Goal: Complete application form

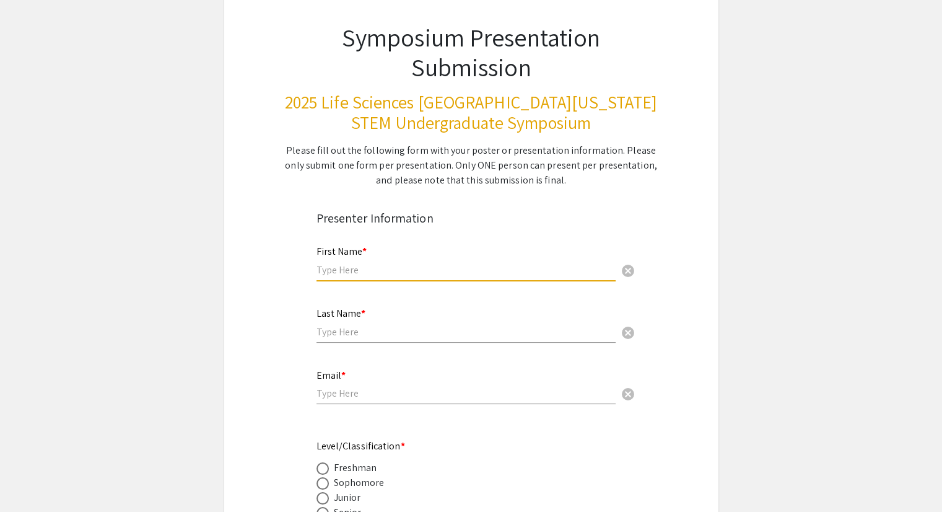
click at [416, 264] on input "text" at bounding box center [465, 269] width 299 height 13
type input "Sahbah"
type input "[PERSON_NAME]"
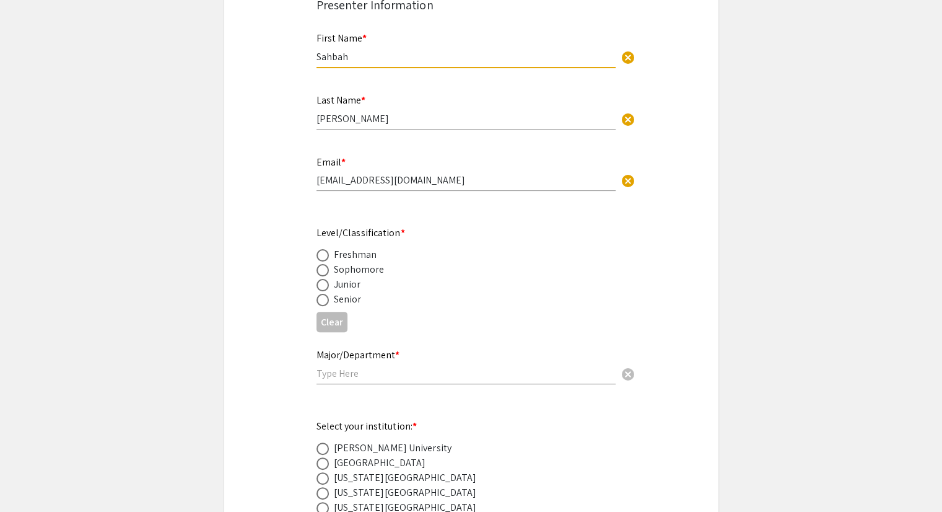
scroll to position [293, 0]
click at [424, 179] on input "[EMAIL_ADDRESS][DOMAIN_NAME]" at bounding box center [465, 179] width 299 height 13
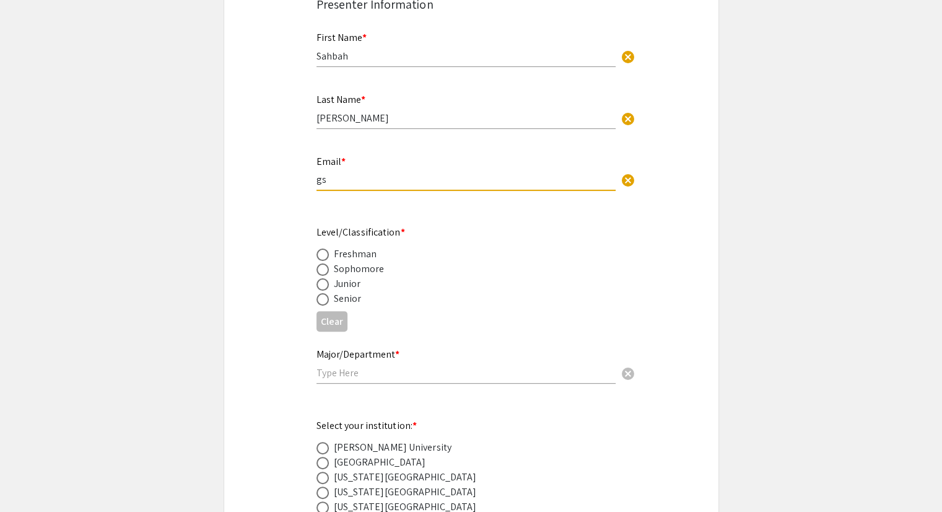
type input "g"
type input "[EMAIL_ADDRESS][DOMAIN_NAME]"
click at [321, 301] on span at bounding box center [322, 299] width 12 height 12
click at [321, 301] on input "radio" at bounding box center [322, 299] width 12 height 12
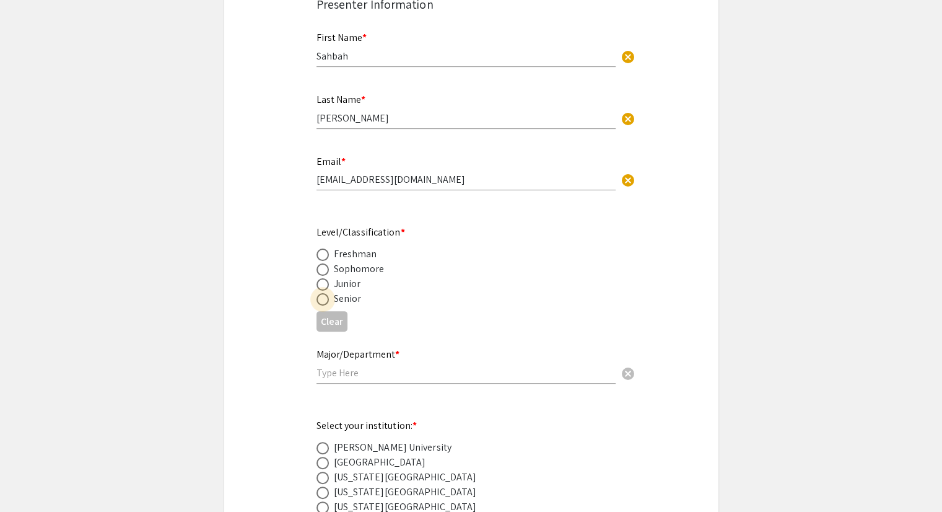
radio input "true"
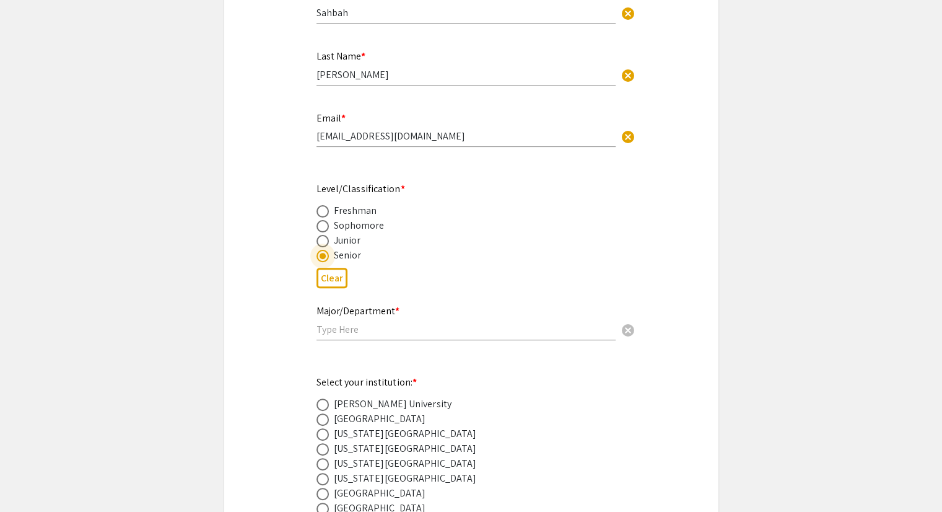
scroll to position [369, 0]
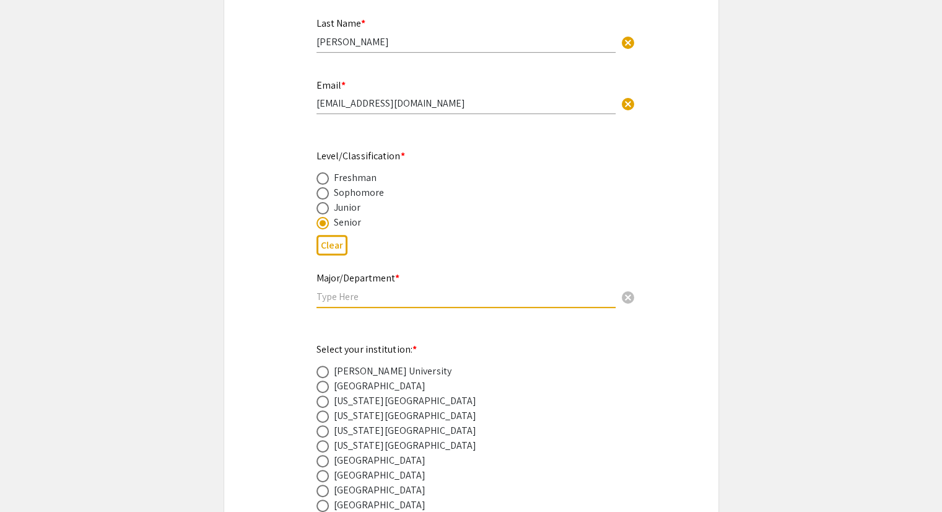
click at [362, 300] on input "text" at bounding box center [465, 296] width 299 height 13
type input "s"
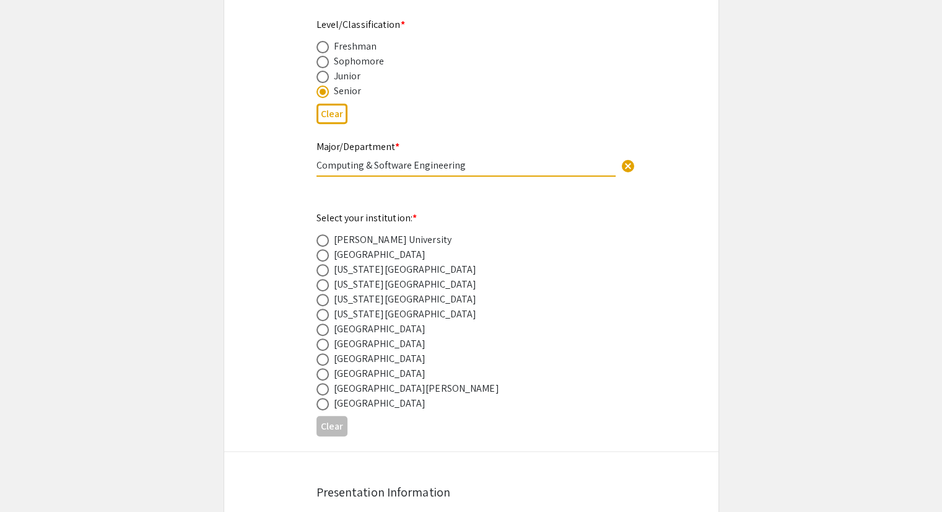
scroll to position [513, 0]
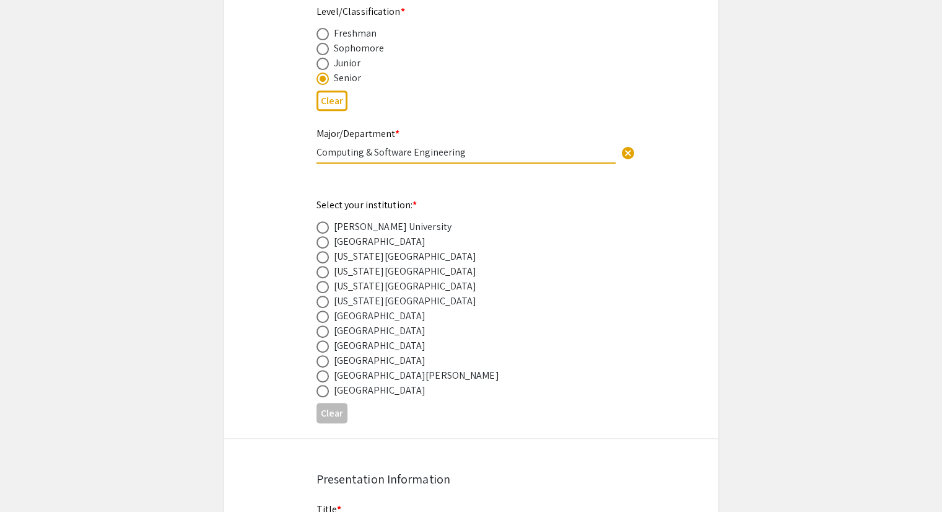
type input "Computing & Software Engineering"
click at [323, 273] on span at bounding box center [322, 272] width 12 height 12
click at [323, 273] on input "radio" at bounding box center [322, 272] width 12 height 12
radio input "true"
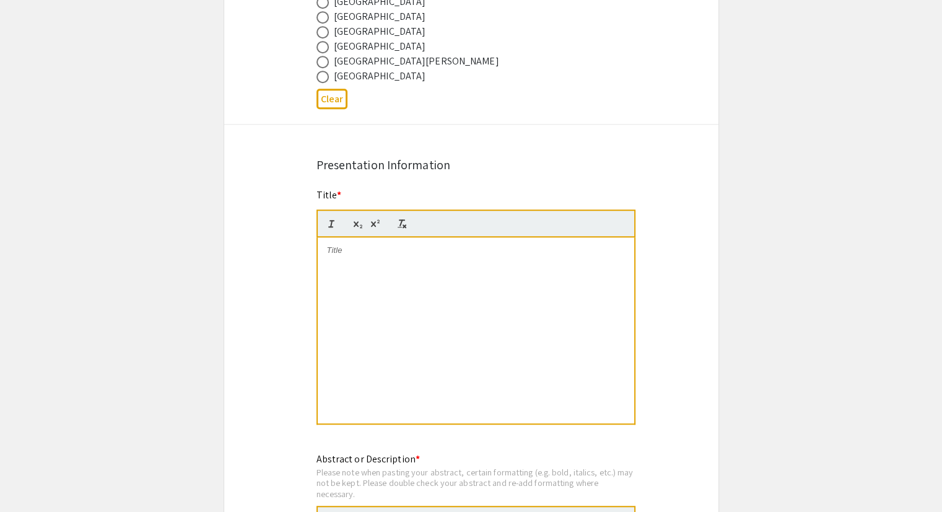
scroll to position [829, 0]
click at [378, 259] on div at bounding box center [476, 328] width 316 height 186
drag, startPoint x: 378, startPoint y: 259, endPoint x: 559, endPoint y: 305, distance: 186.7
click at [559, 305] on div "Reimagining a Historic Event in the Smartphone Era: A Work-in-Progress on Archi…" at bounding box center [476, 328] width 316 height 186
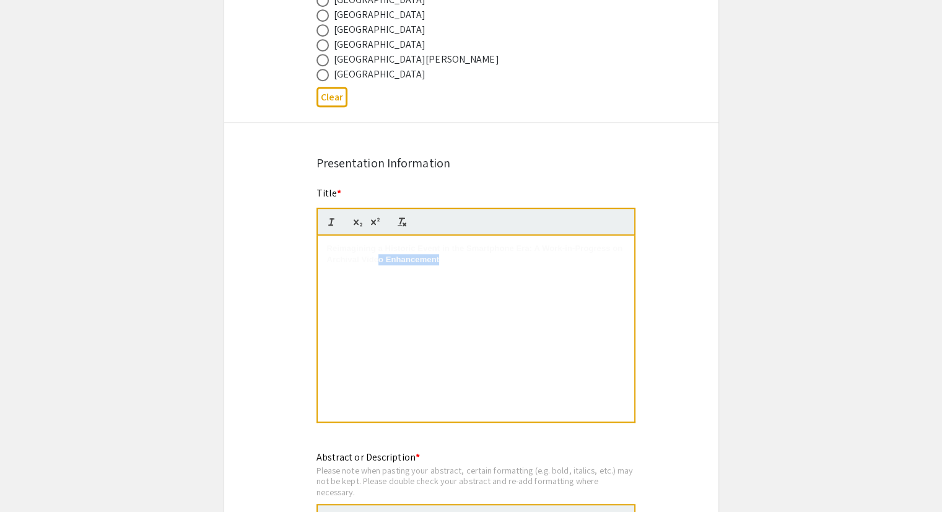
click at [559, 305] on div "Reimagining a Historic Event in the Smartphone Era: A Work-in-Progress on Archi…" at bounding box center [476, 328] width 316 height 186
drag, startPoint x: 550, startPoint y: 286, endPoint x: 310, endPoint y: 238, distance: 245.0
click at [310, 238] on div "Title * Reimagining a Historic Event in the Smartphone Era: A Work-in-Progress …" at bounding box center [471, 313] width 328 height 254
drag, startPoint x: 367, startPoint y: 247, endPoint x: 361, endPoint y: 295, distance: 48.6
click at [361, 295] on div "Reimagining a Historic Event in the Smartphone Era: A Work-in-Progress on Archi…" at bounding box center [476, 328] width 316 height 186
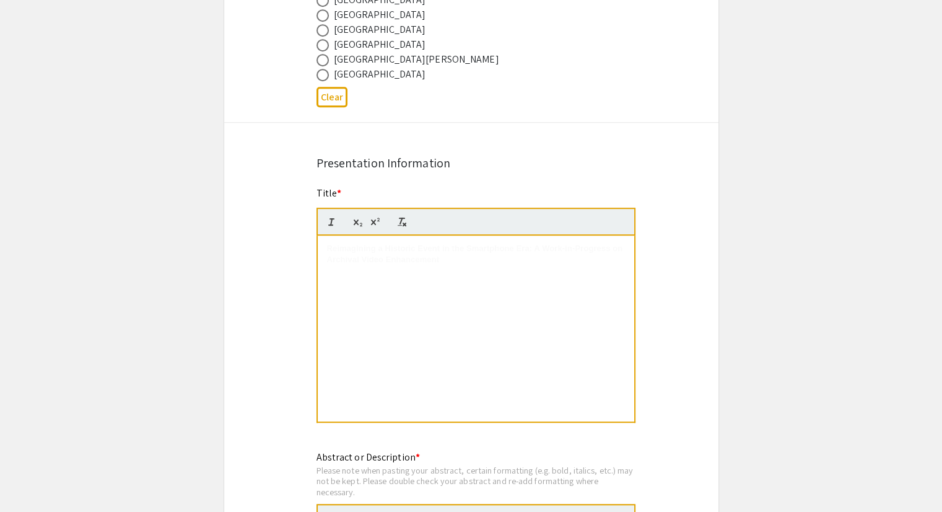
click at [372, 250] on p "Reimagining a Historic Event in the Smartphone Era: A Work-in-Progress on Archi…" at bounding box center [476, 254] width 298 height 23
click at [399, 253] on strong "Reimagining a Historic Event in the Smartphone Era: A Work-in-Progress on Archi…" at bounding box center [476, 253] width 298 height 20
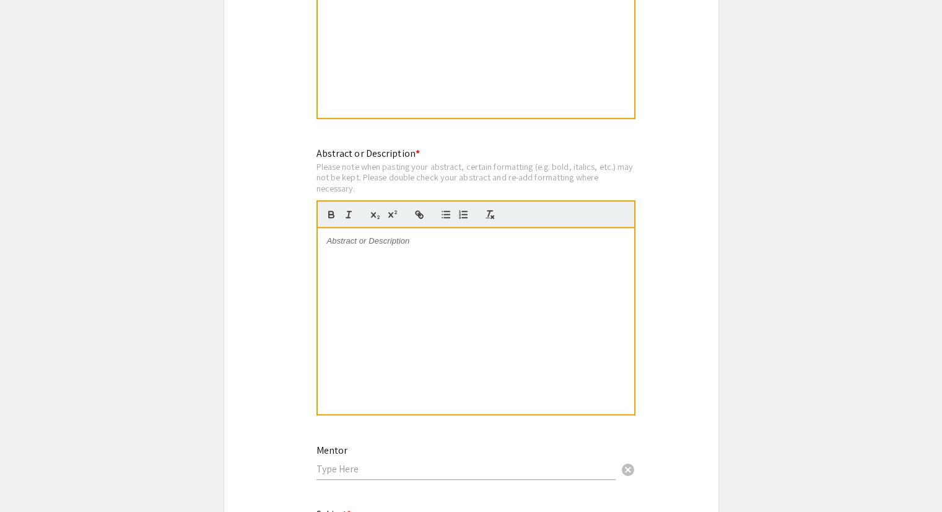
scroll to position [1141, 0]
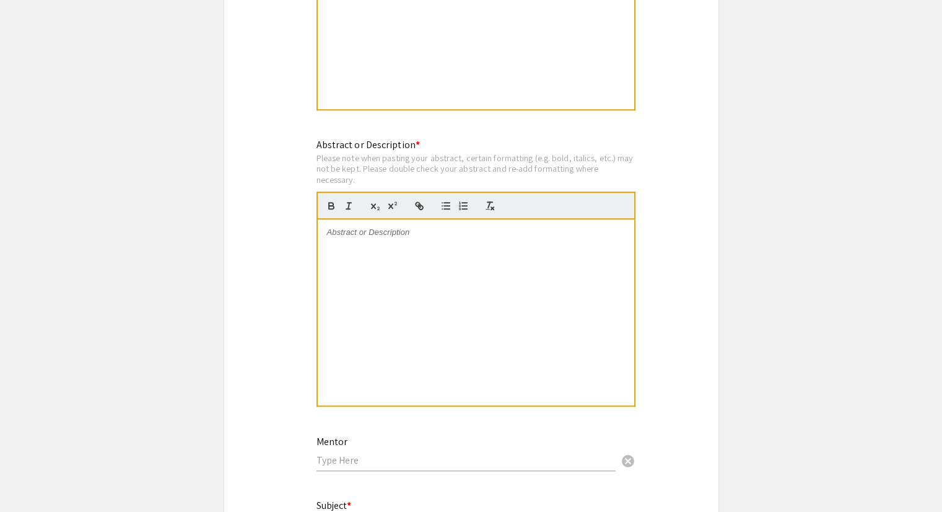
click at [636, 152] on div "Symposium Presentation Submission 2025 Life Sciences [GEOGRAPHIC_DATA][US_STATE…" at bounding box center [471, 47] width 495 height 2235
click at [479, 266] on div at bounding box center [476, 312] width 316 height 186
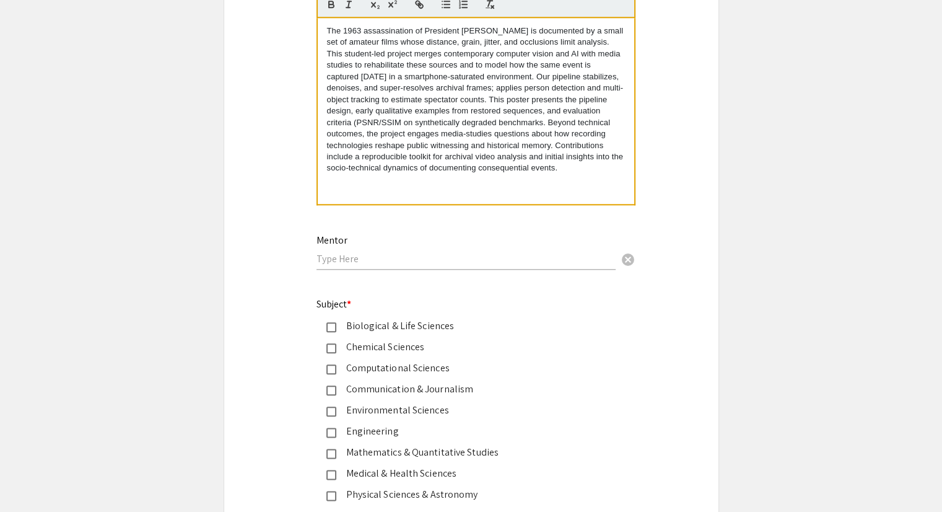
scroll to position [1405, 0]
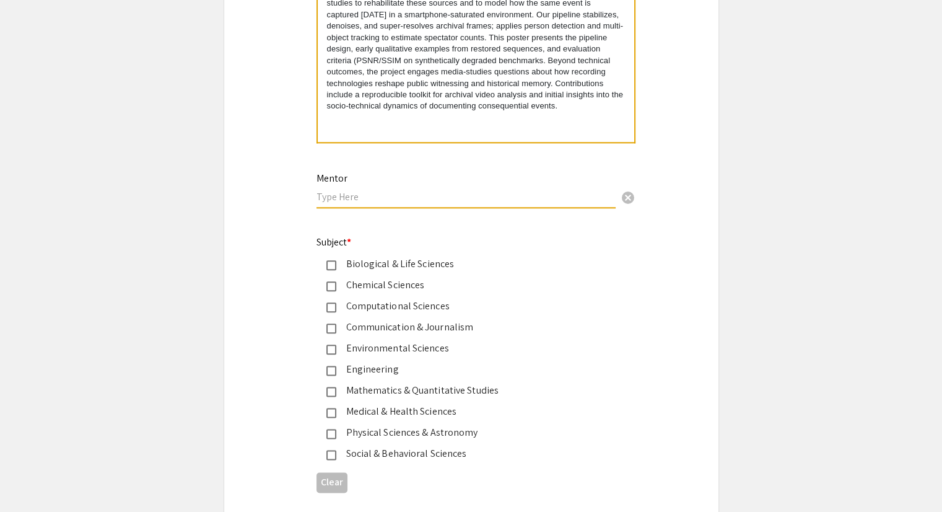
click at [407, 195] on input "text" at bounding box center [465, 196] width 299 height 13
type input "I"
type input "D"
type input "I"
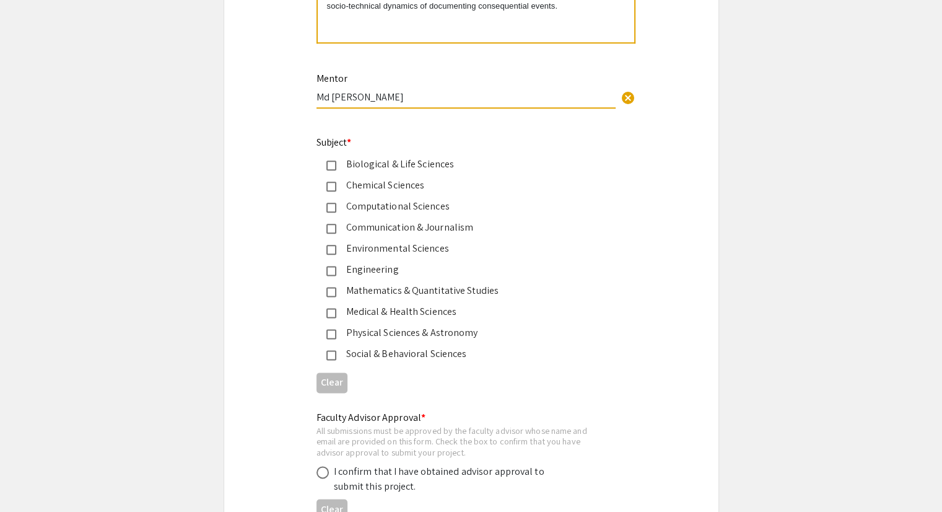
scroll to position [1511, 0]
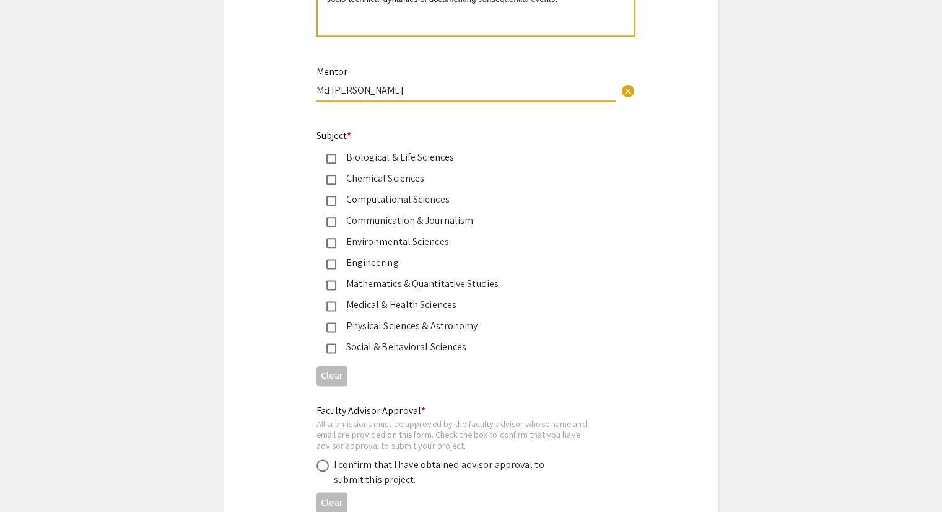
type input "Md [PERSON_NAME]"
click at [331, 196] on mat-pseudo-checkbox at bounding box center [331, 201] width 10 height 10
click at [331, 260] on mat-pseudo-checkbox at bounding box center [331, 264] width 10 height 10
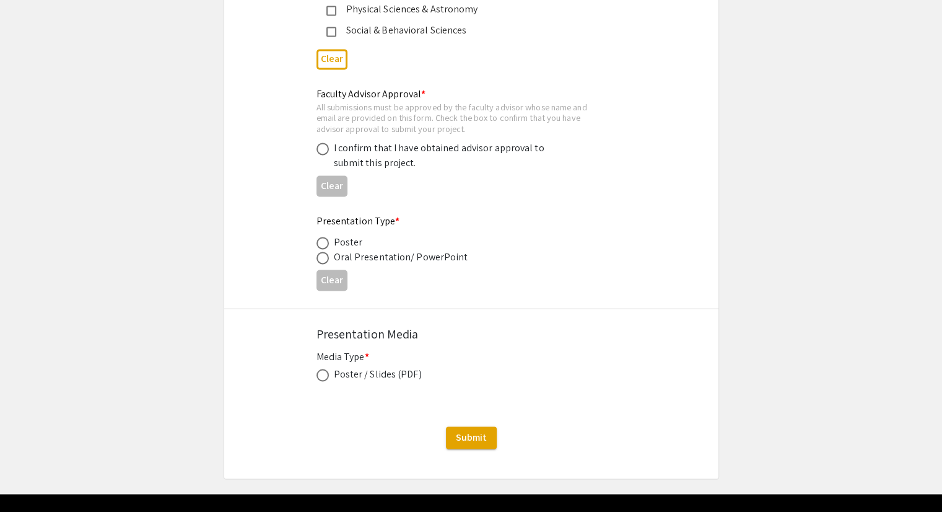
scroll to position [1828, 0]
click at [324, 144] on span at bounding box center [322, 148] width 12 height 12
click at [324, 144] on input "radio" at bounding box center [322, 148] width 12 height 12
radio input "true"
click at [321, 236] on span at bounding box center [322, 242] width 12 height 12
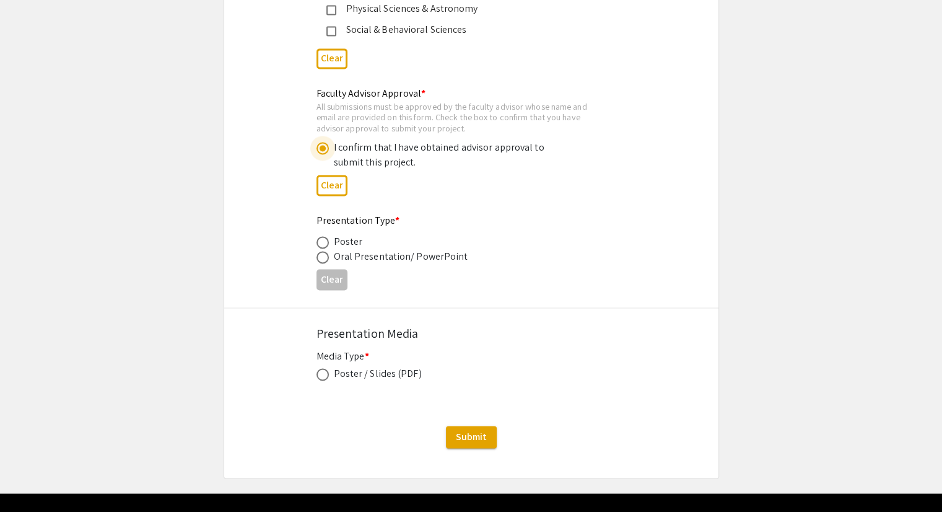
click at [321, 236] on input "radio" at bounding box center [322, 242] width 12 height 12
radio input "true"
click at [323, 370] on span at bounding box center [322, 374] width 12 height 12
click at [323, 370] on input "radio" at bounding box center [322, 374] width 12 height 12
radio input "true"
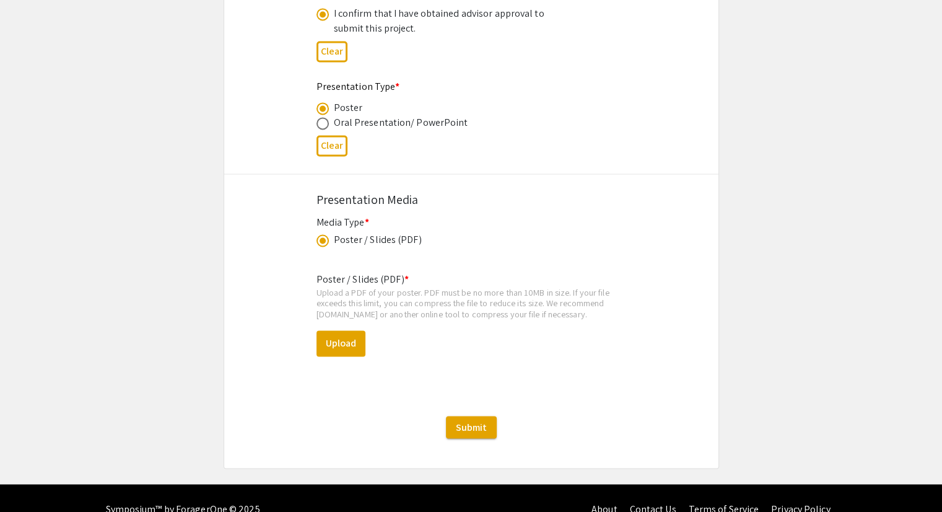
scroll to position [1963, 0]
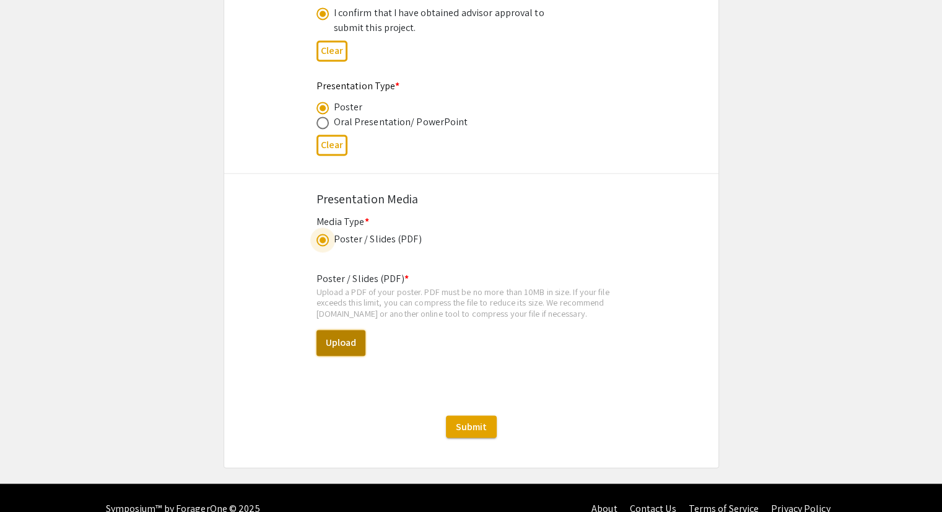
click at [344, 340] on button "Upload" at bounding box center [340, 342] width 49 height 26
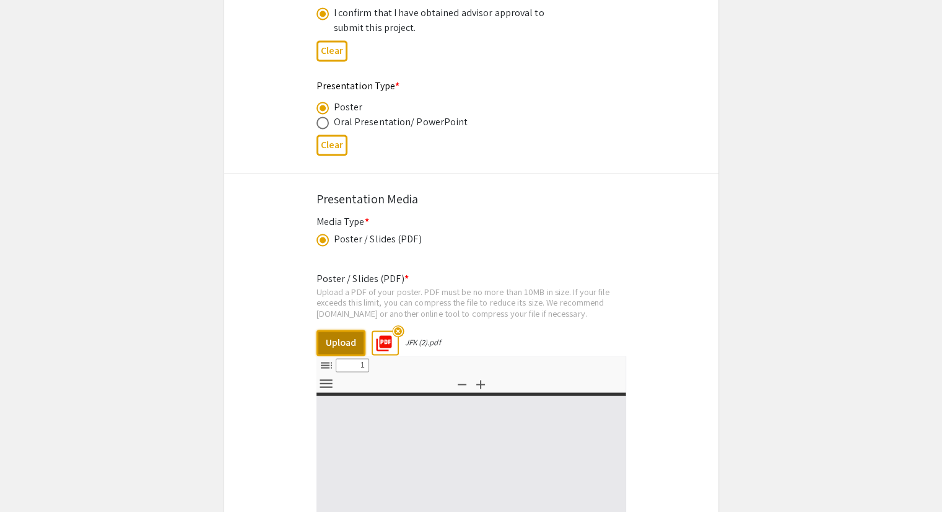
select select "custom"
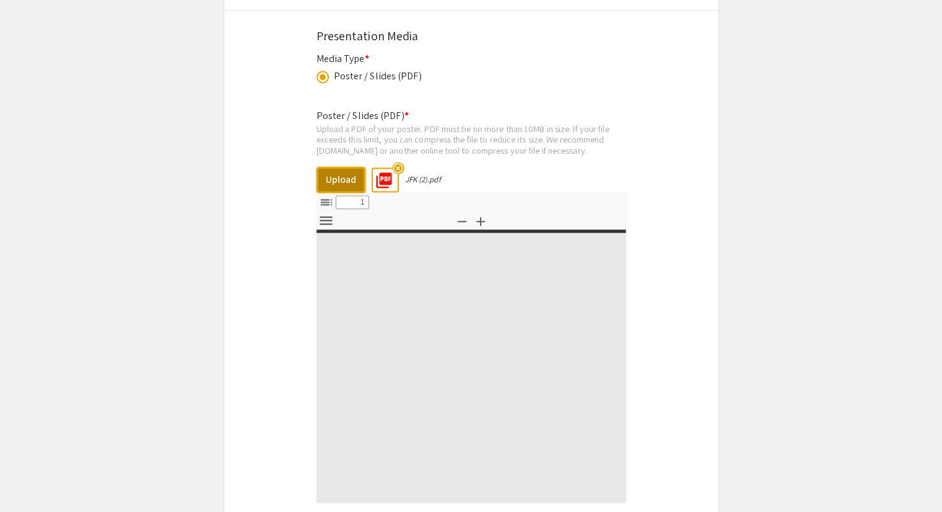
type input "0"
select select "custom"
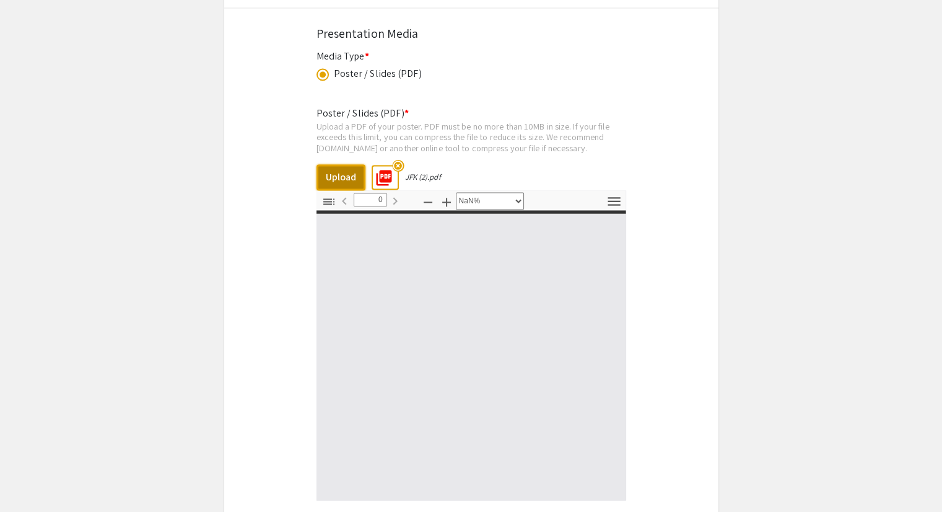
scroll to position [2128, 0]
type input "1"
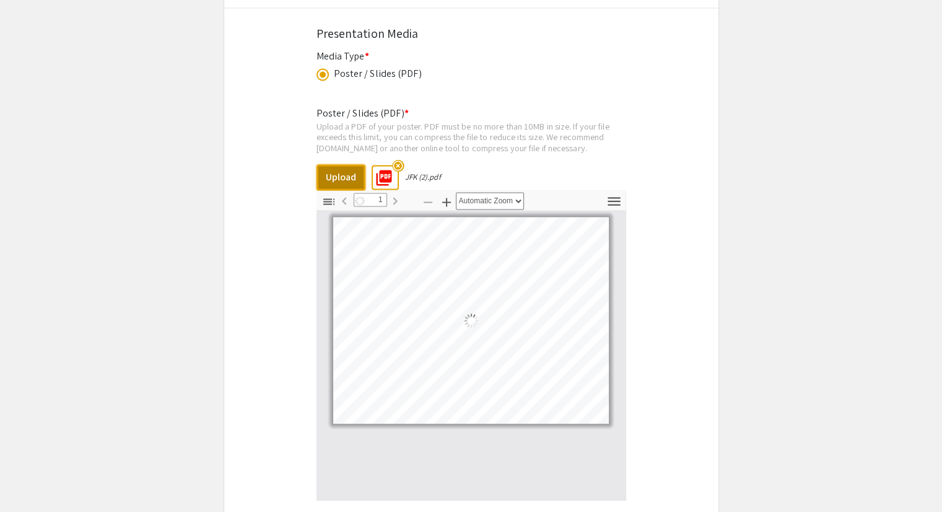
select select "auto"
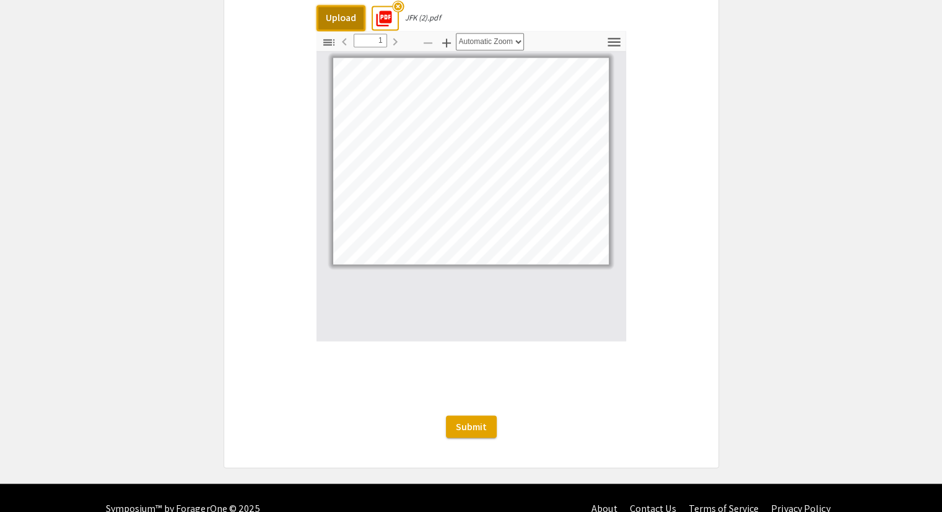
scroll to position [2301, 0]
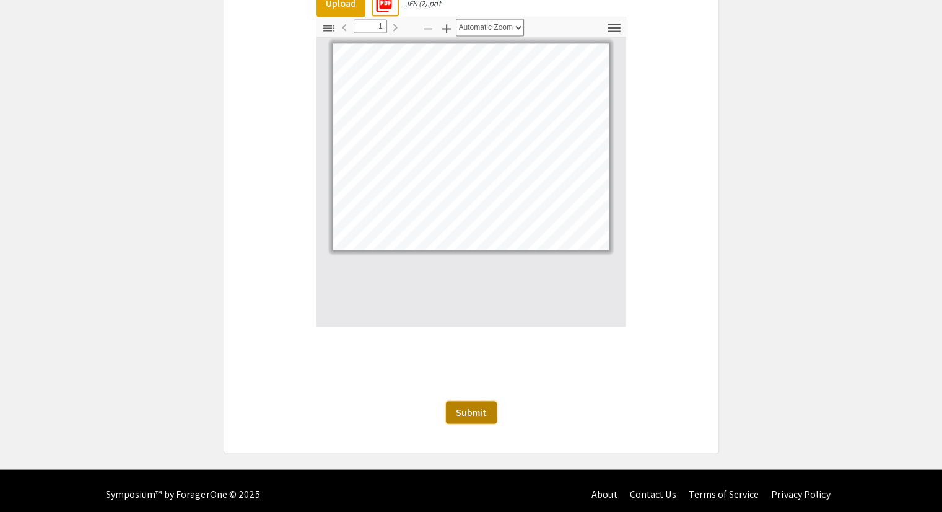
click at [470, 408] on span "Submit" at bounding box center [471, 411] width 31 height 13
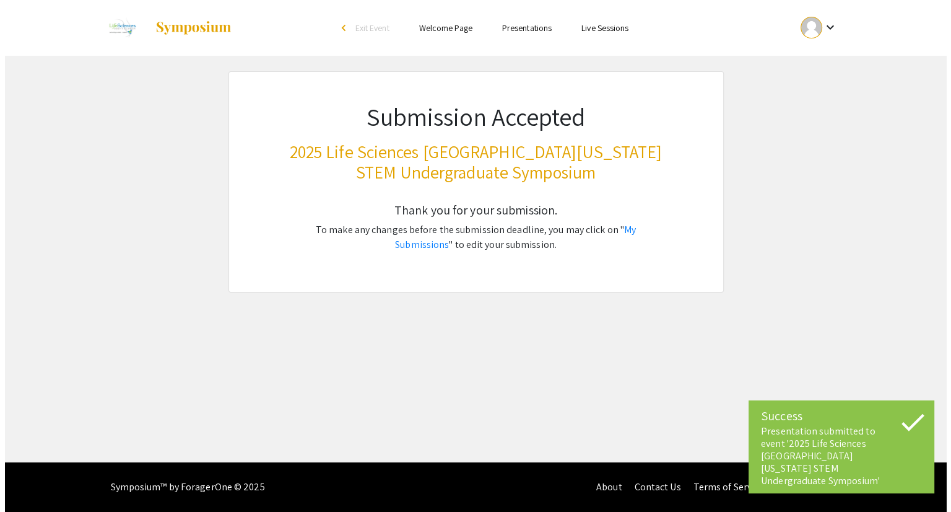
scroll to position [0, 0]
